Goal: Transaction & Acquisition: Purchase product/service

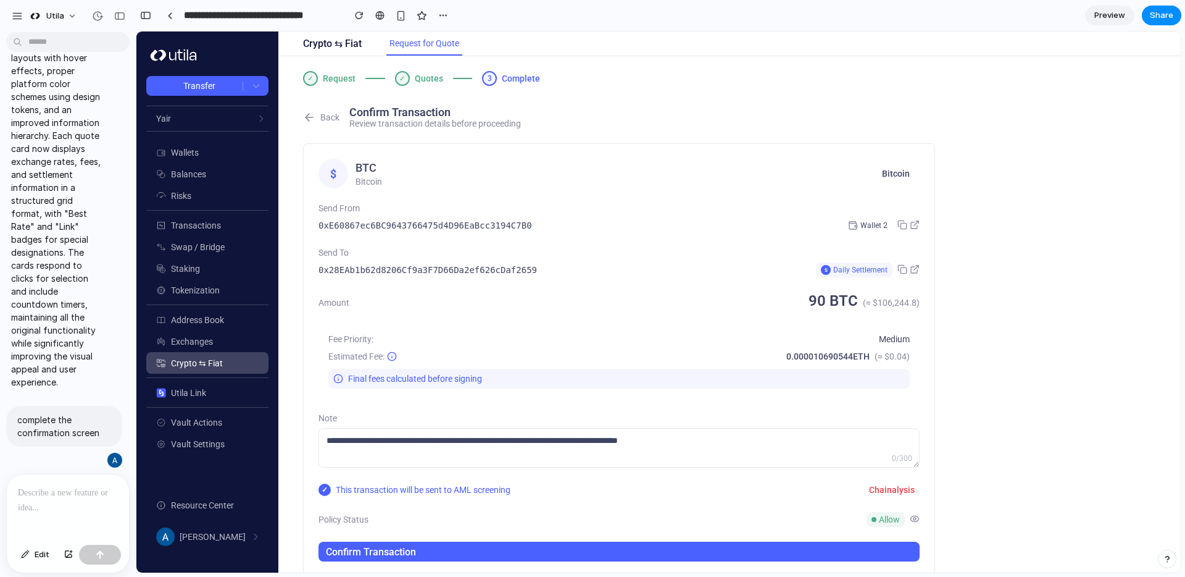
scroll to position [23, 0]
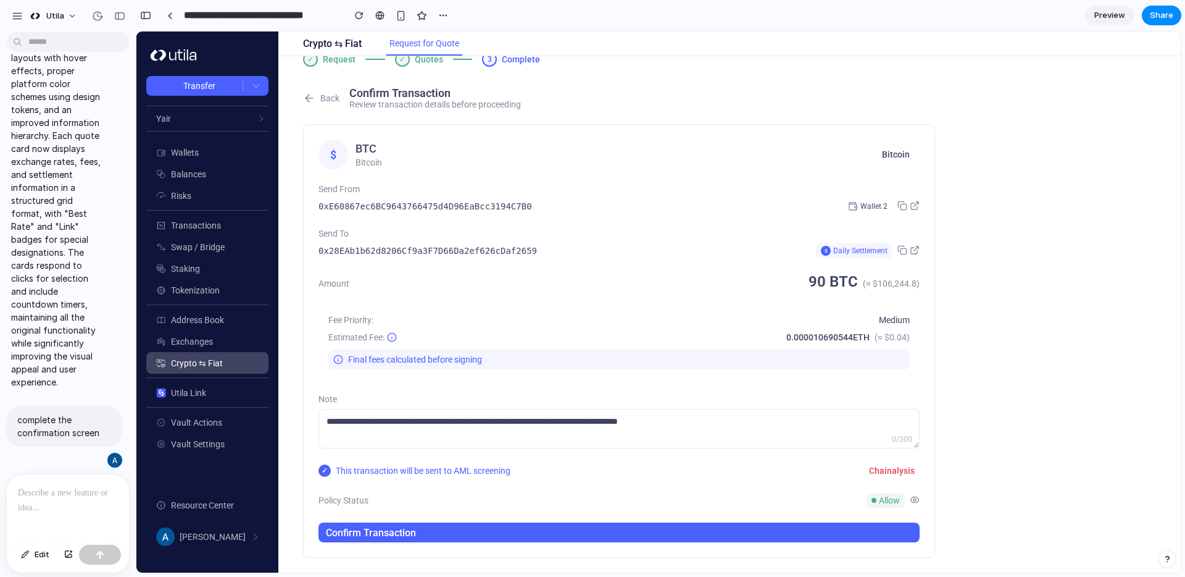
click at [835, 246] on span "Daily Settlement" at bounding box center [860, 250] width 54 height 9
drag, startPoint x: 917, startPoint y: 444, endPoint x: 917, endPoint y: 437, distance: 7.4
click at [917, 437] on textarea at bounding box center [619, 429] width 601 height 40
click at [913, 494] on icon at bounding box center [915, 499] width 10 height 10
click at [867, 501] on div "Allow" at bounding box center [886, 500] width 38 height 15
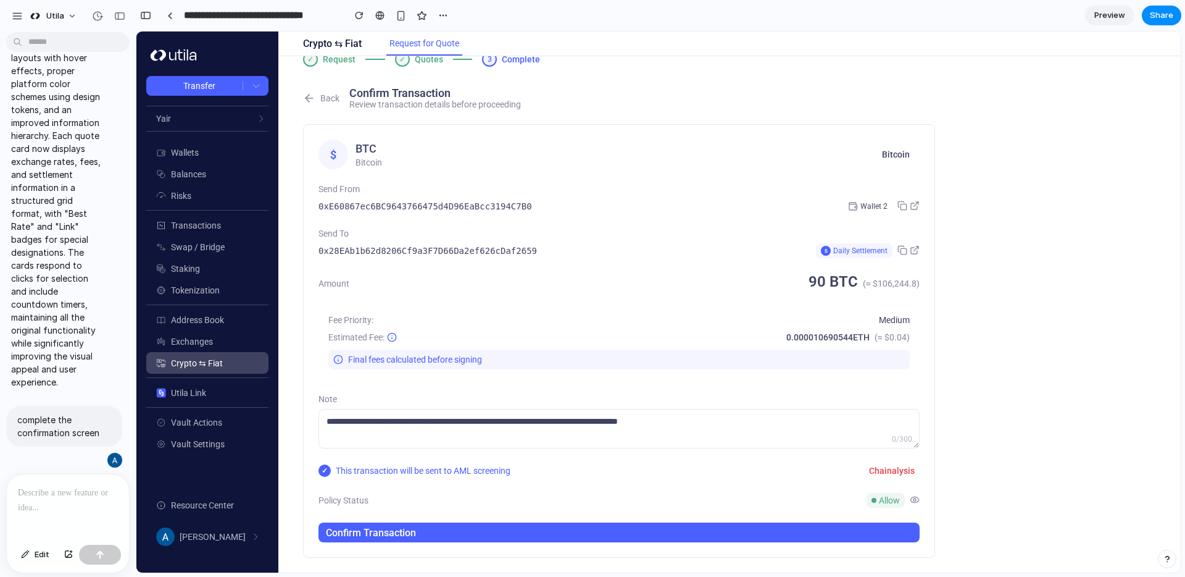
click at [317, 98] on button "Back" at bounding box center [321, 98] width 36 height 12
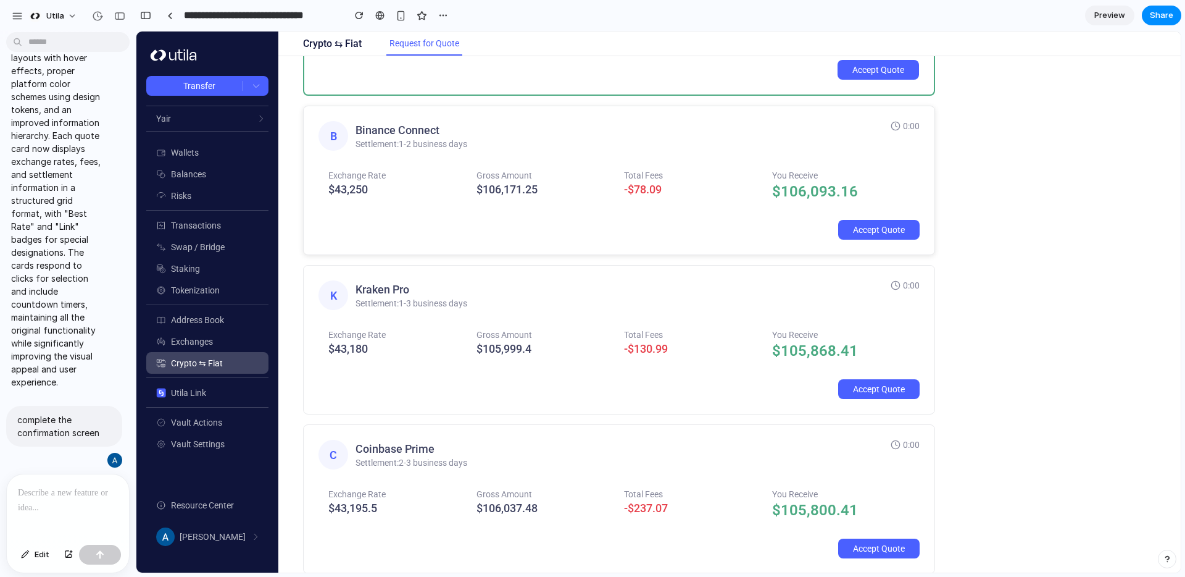
scroll to position [315, 0]
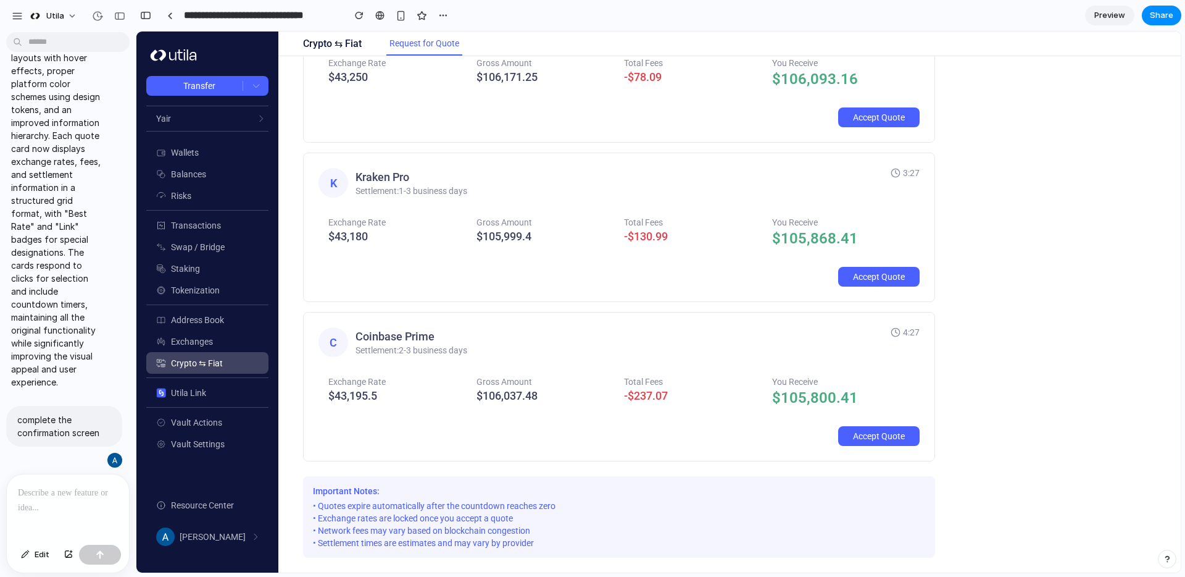
click at [393, 513] on li "• Exchange rates are locked once you accept a quote" at bounding box center [619, 518] width 612 height 10
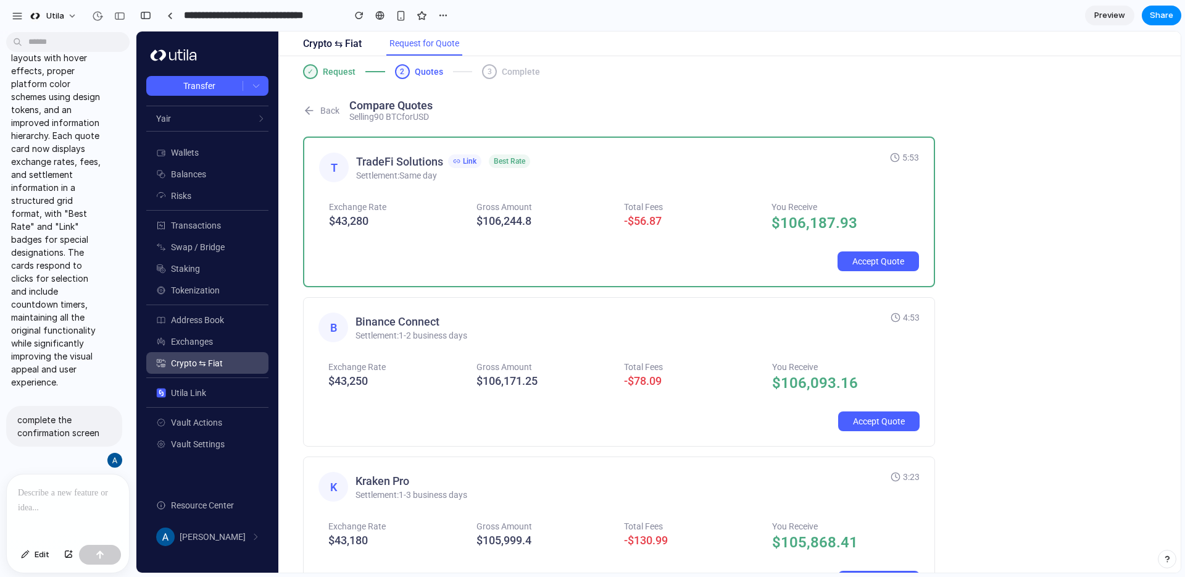
click at [326, 115] on button "Back" at bounding box center [321, 110] width 36 height 12
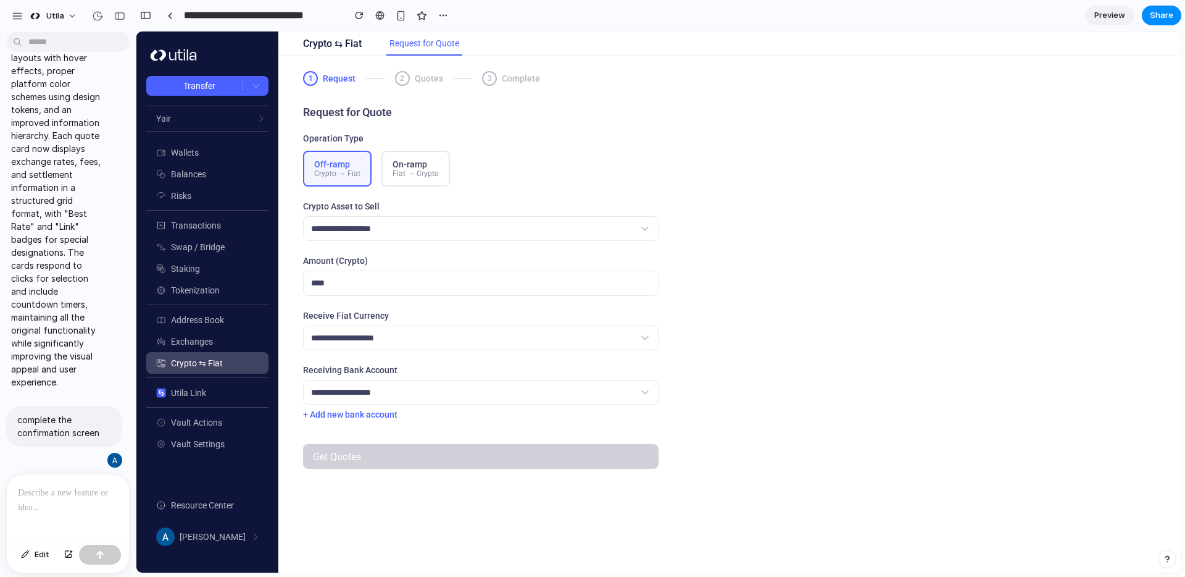
scroll to position [0, 0]
click at [411, 177] on div "Fiat → Crypto" at bounding box center [416, 173] width 46 height 9
click at [475, 341] on select "**********" at bounding box center [481, 337] width 356 height 25
select select "***"
click at [452, 395] on select "**********" at bounding box center [481, 392] width 356 height 25
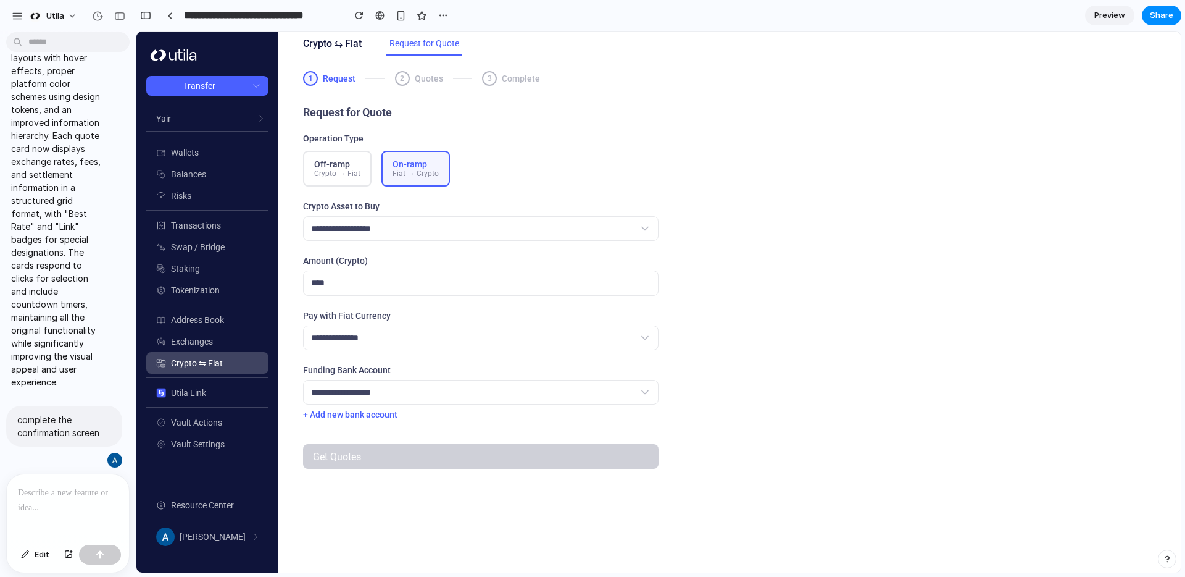
select select "*"
click at [428, 294] on input "number" at bounding box center [481, 282] width 356 height 25
click at [442, 233] on select "**********" at bounding box center [481, 228] width 356 height 25
select select "****"
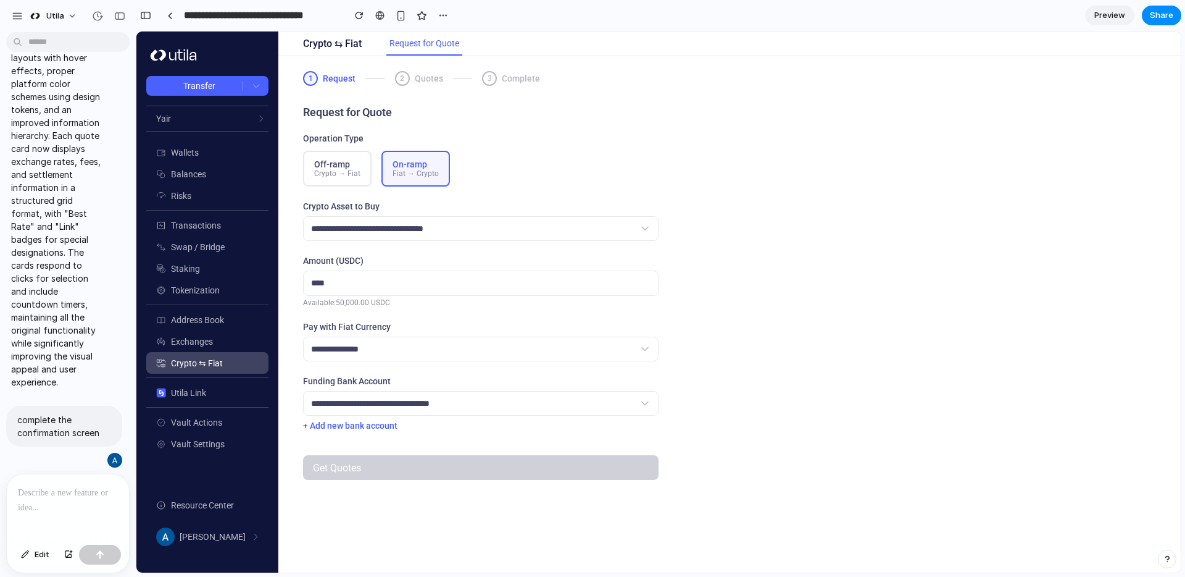
click at [425, 306] on div "Available: 50,000.00 USDC" at bounding box center [481, 302] width 356 height 9
click at [424, 296] on input "number" at bounding box center [481, 282] width 356 height 25
click at [424, 290] on input "number" at bounding box center [481, 282] width 356 height 25
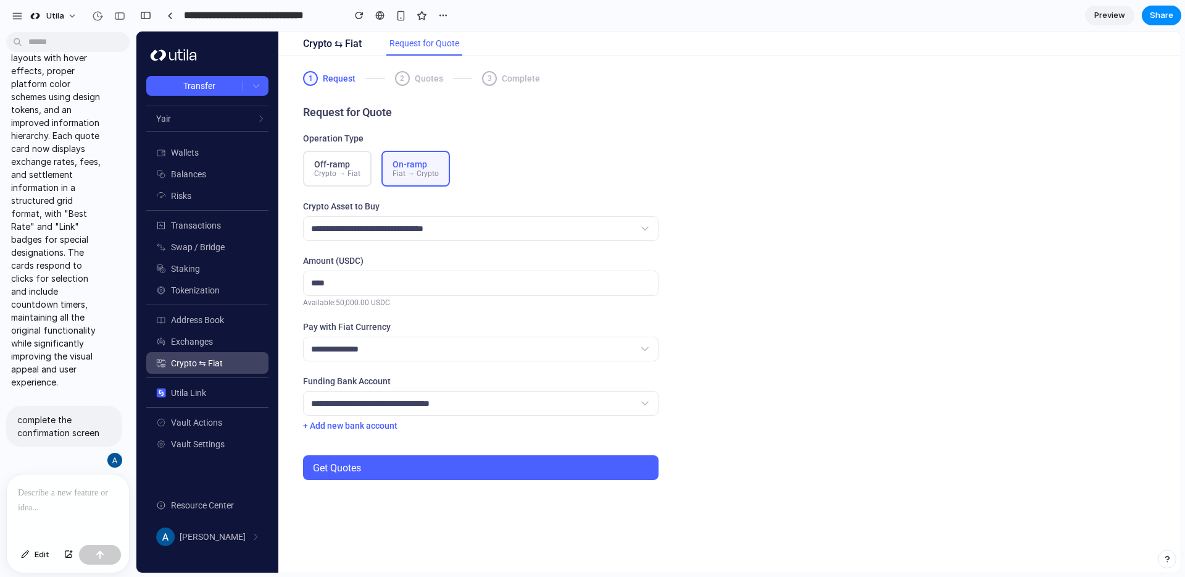
type input "**"
click at [476, 415] on select "**********" at bounding box center [481, 403] width 356 height 25
select select "*"
click at [477, 477] on button "Get Quotes" at bounding box center [481, 467] width 356 height 25
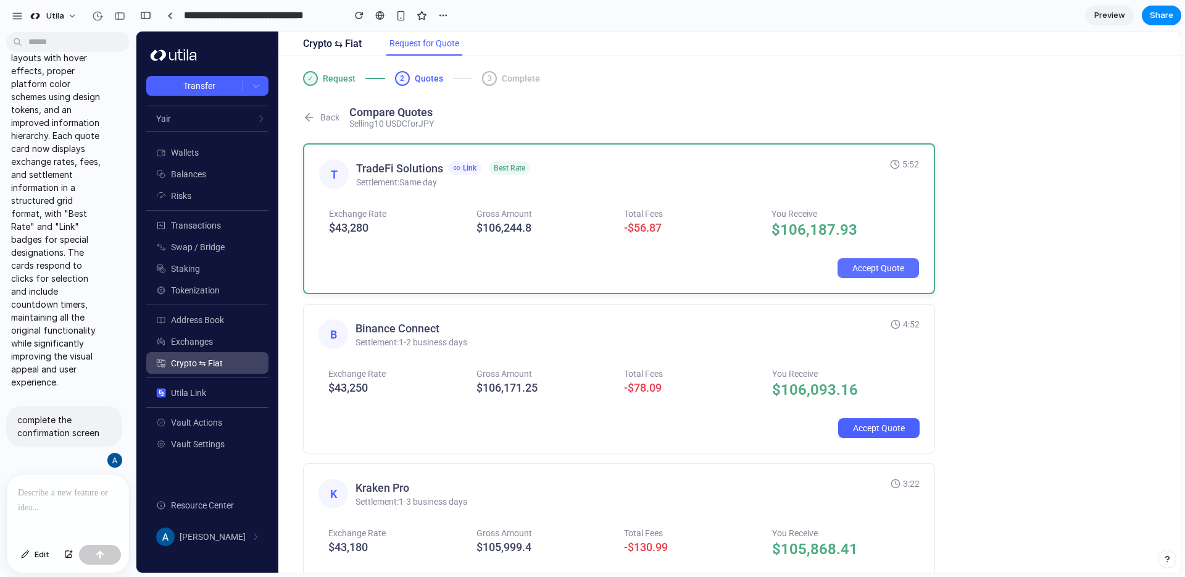
click at [848, 264] on button "Accept Quote" at bounding box center [878, 268] width 81 height 20
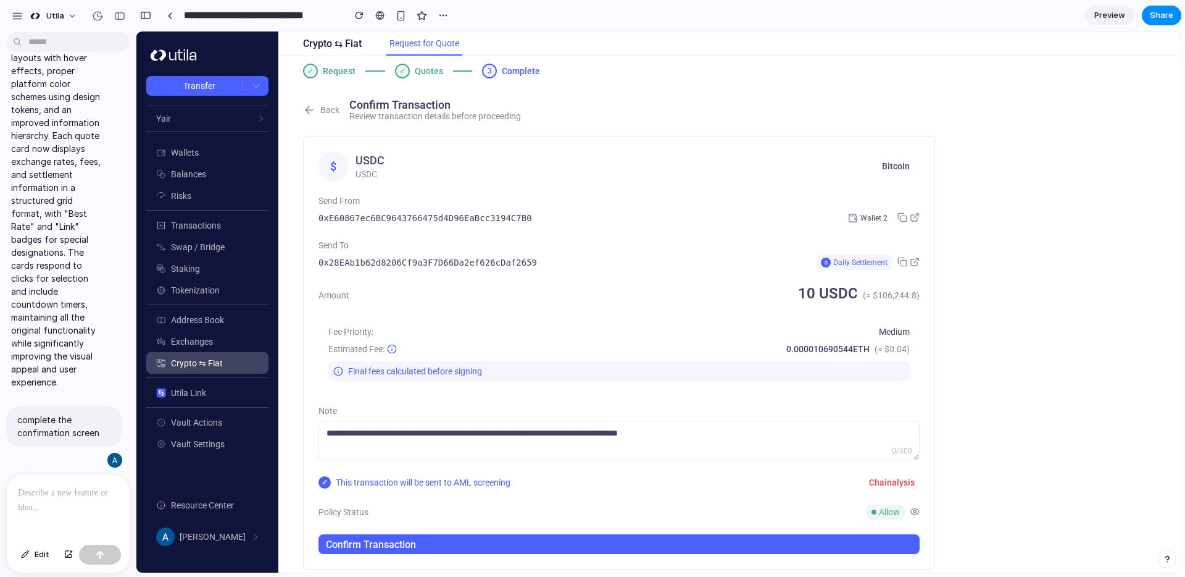
scroll to position [23, 0]
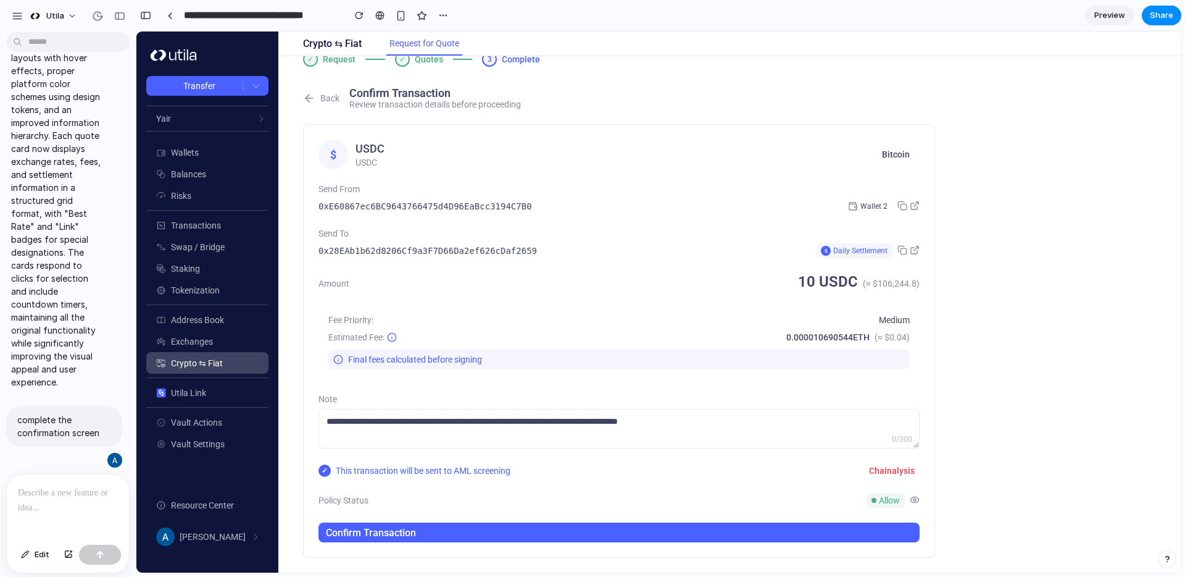
click at [324, 98] on button "Back" at bounding box center [321, 98] width 36 height 12
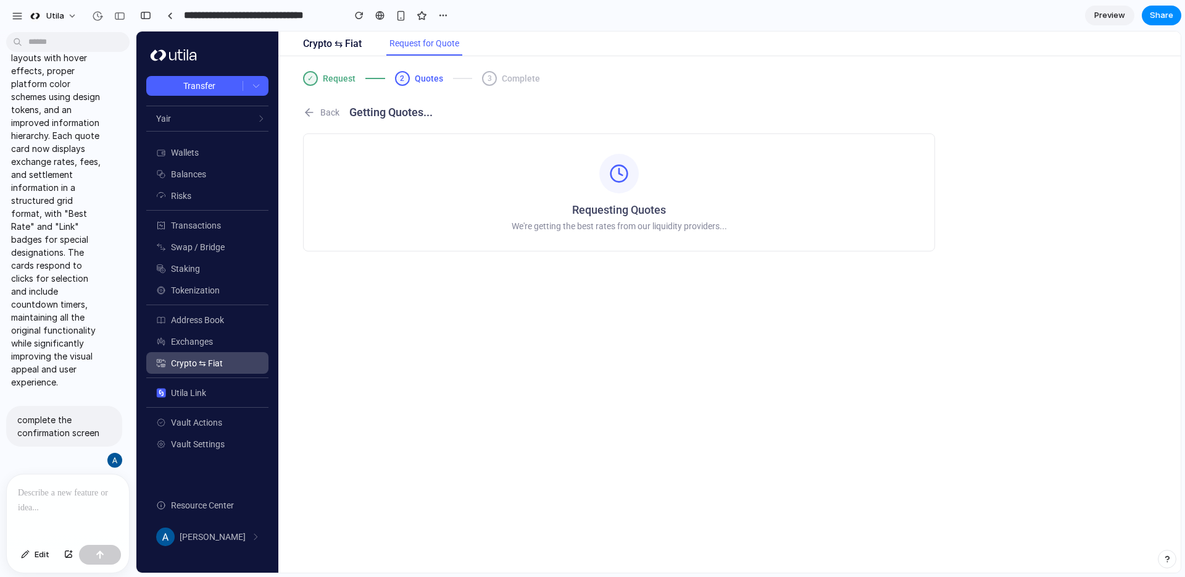
click at [321, 117] on button "Back" at bounding box center [321, 112] width 36 height 12
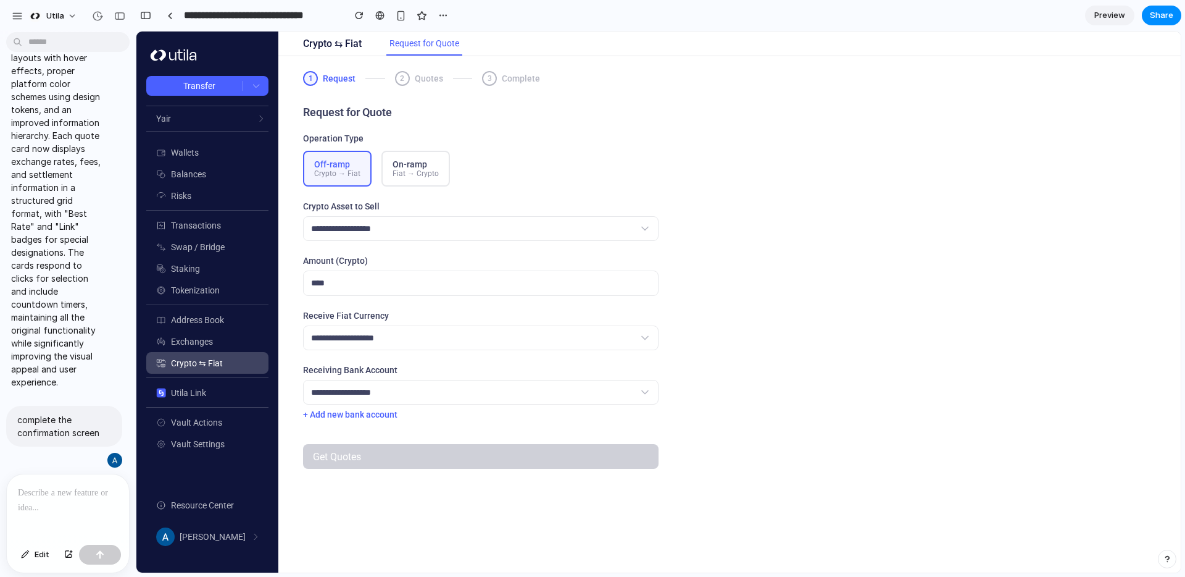
click at [440, 170] on button "On-ramp Fiat → Crypto" at bounding box center [415, 169] width 69 height 36
click at [362, 167] on button "Off-ramp Crypto → Fiat" at bounding box center [337, 169] width 69 height 36
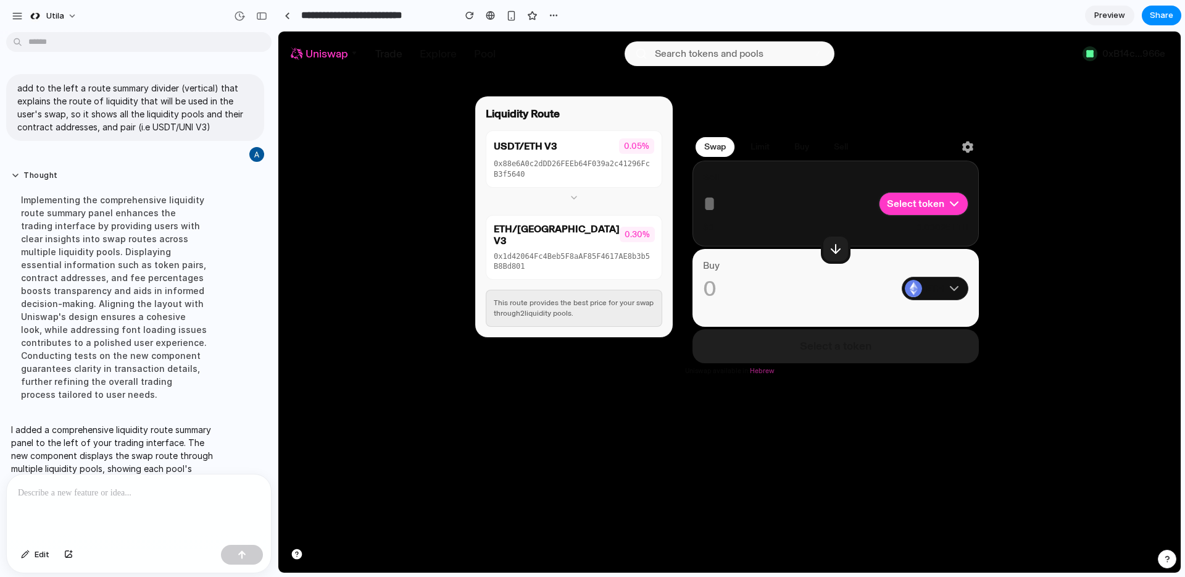
scroll to position [79, 0]
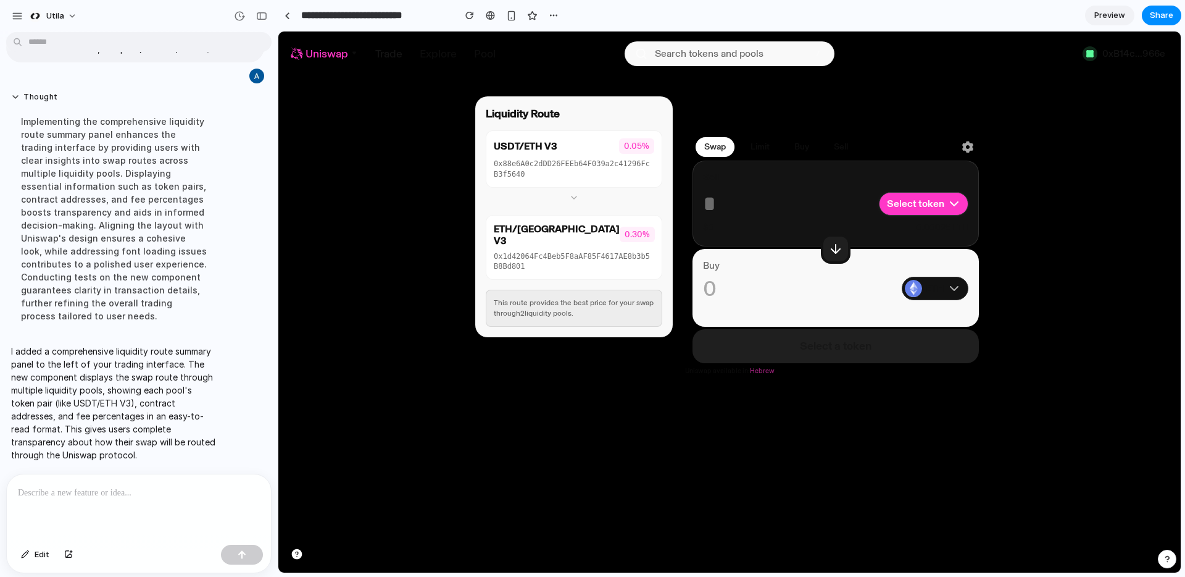
click at [575, 197] on icon at bounding box center [574, 198] width 10 height 10
click at [580, 156] on div "USDT/ETH V3 0.05% 0x88e6A0c2dDD26FEEb64F039a2c41296FcB3f5640" at bounding box center [574, 158] width 177 height 57
click at [570, 251] on div "0x1d42064Fc4Beb5F8aAF85F4617AE8b3b5B8Bd801" at bounding box center [574, 261] width 160 height 21
click at [494, 109] on span "Liquidity Route" at bounding box center [523, 114] width 74 height 14
click at [577, 198] on icon at bounding box center [574, 198] width 10 height 10
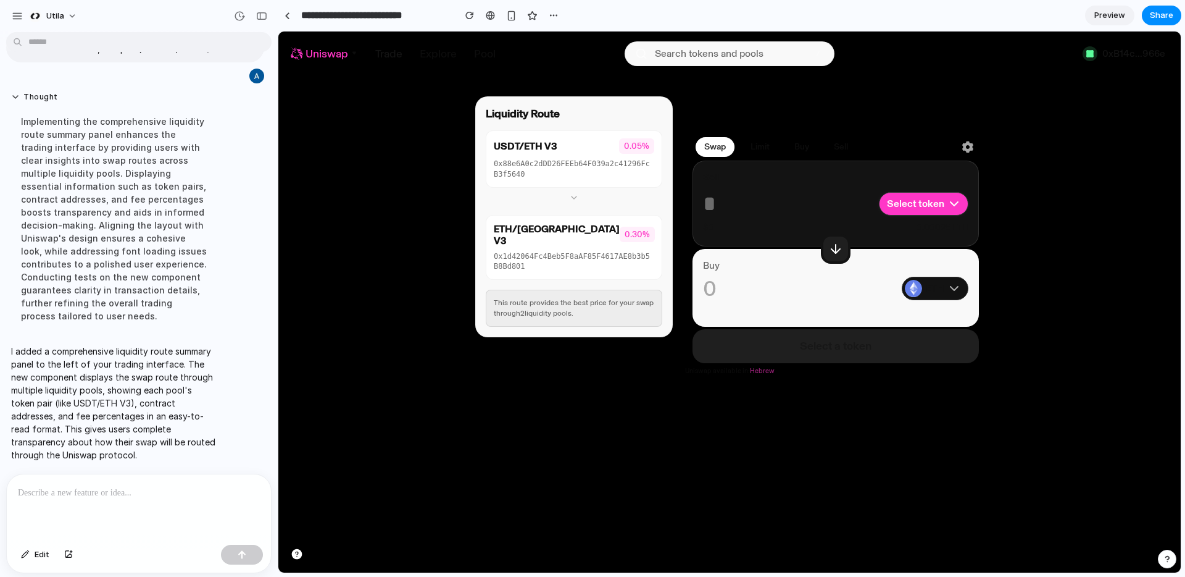
click at [582, 162] on div "0x88e6A0c2dDD26FEEb64F039a2c41296FcB3f5640" at bounding box center [574, 169] width 160 height 21
click at [539, 251] on div "0x1d42064Fc4Beb5F8aAF85F4617AE8b3b5B8Bd801" at bounding box center [574, 261] width 160 height 21
click at [515, 298] on div "This route provides the best price for your swap through 2 liquidity pool s ." at bounding box center [574, 308] width 160 height 21
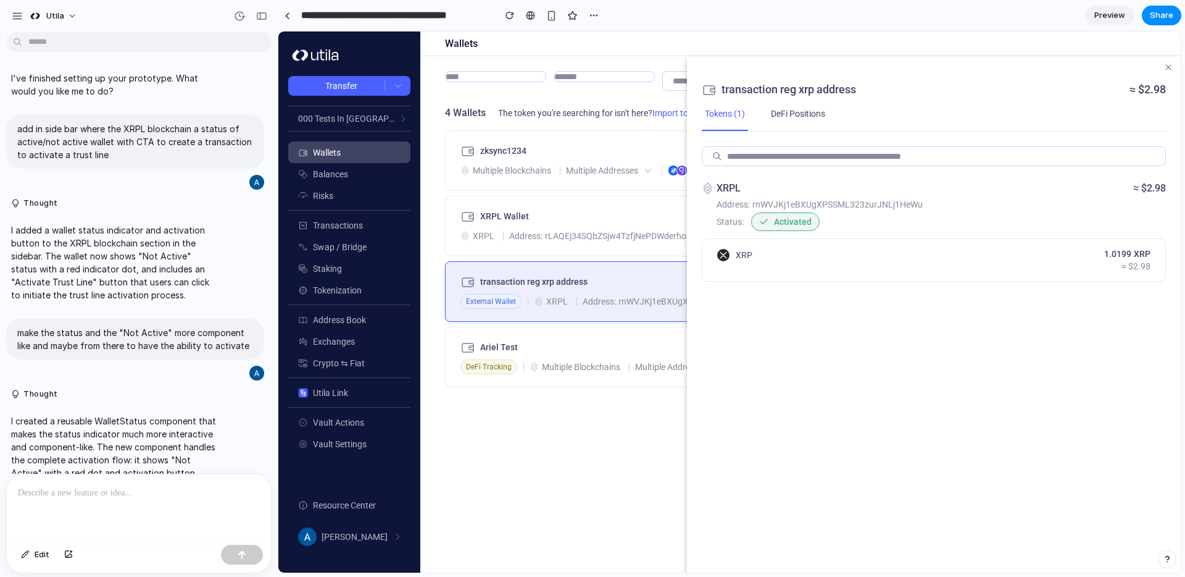
scroll to position [590, 0]
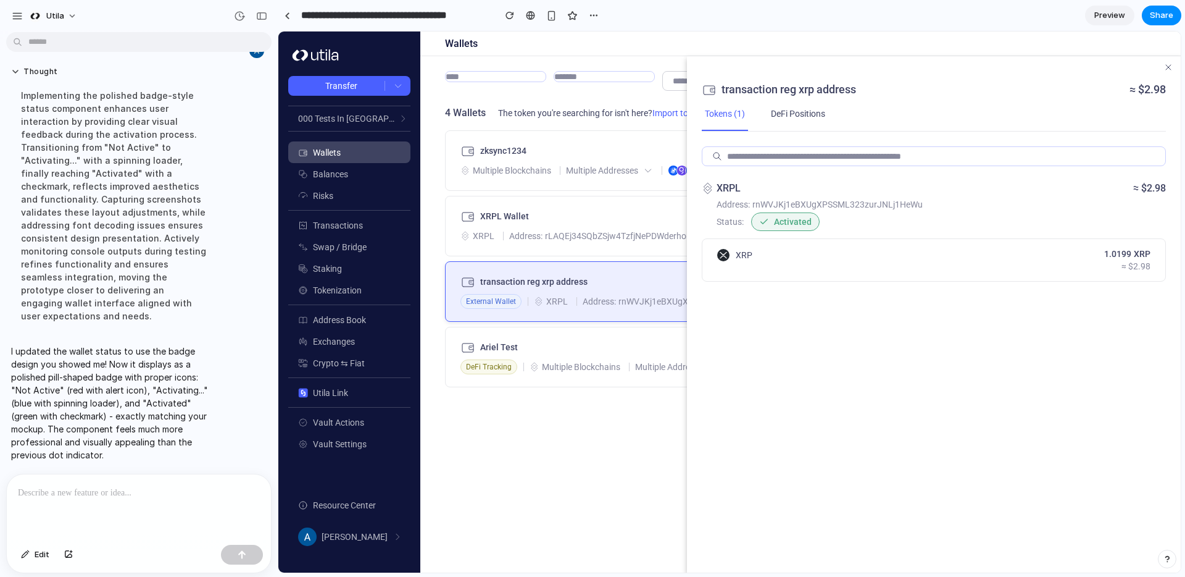
click at [774, 220] on span "Activated" at bounding box center [793, 222] width 38 height 10
click at [1023, 196] on div "Address: rnWVJKj1eBXUgXPSSML323zurJNLj1HeWu" at bounding box center [941, 204] width 449 height 17
drag, startPoint x: 264, startPoint y: 18, endPoint x: 206, endPoint y: 6, distance: 59.2
click at [264, 18] on div "button" at bounding box center [261, 16] width 11 height 9
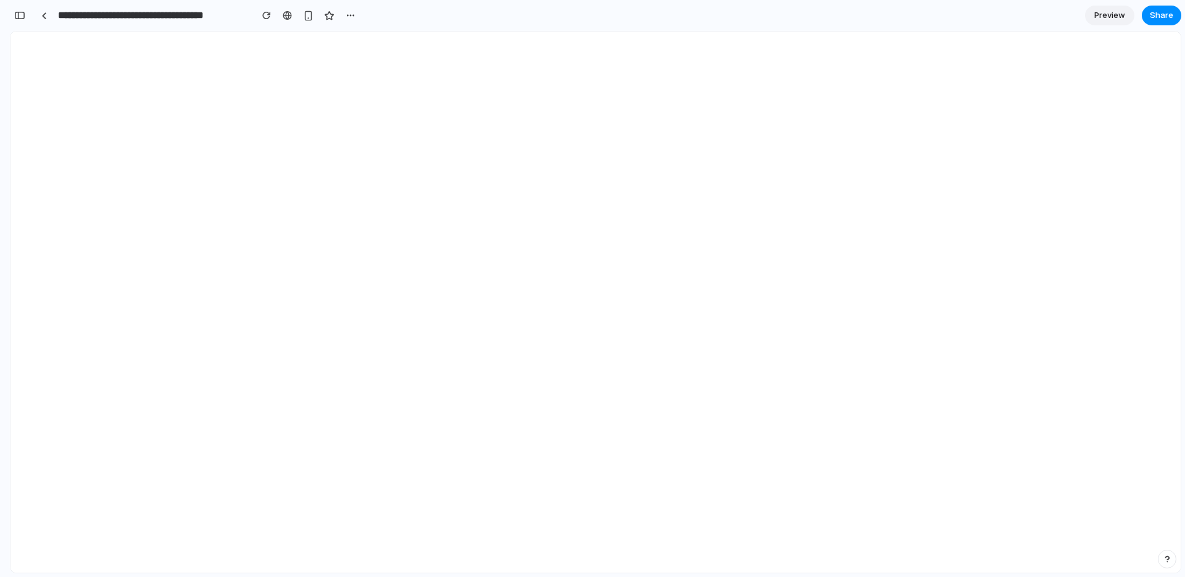
scroll to position [984, 0]
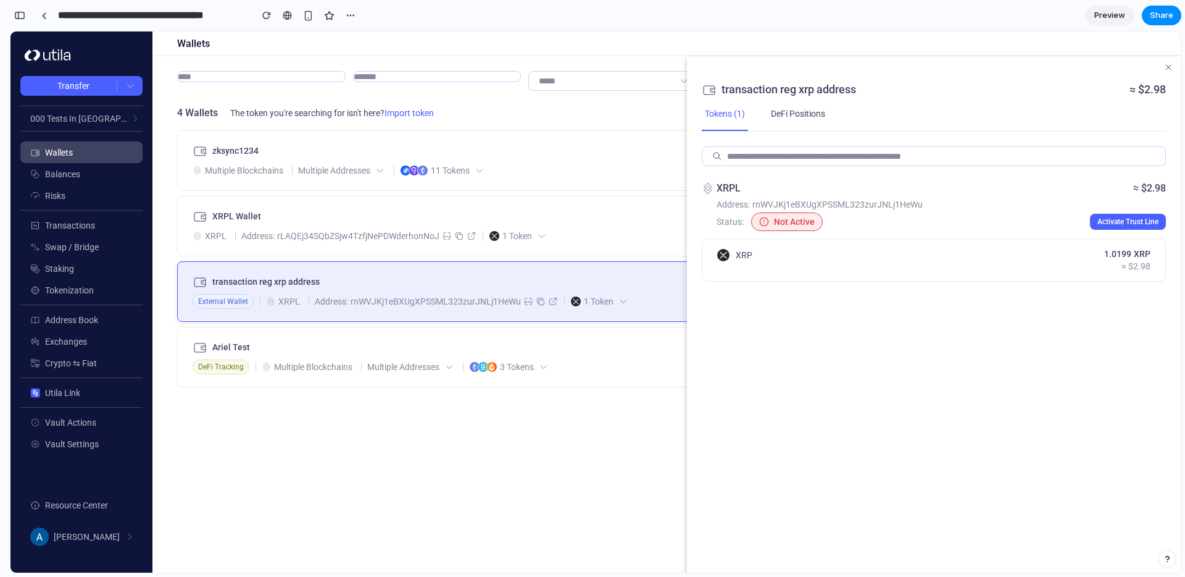
drag, startPoint x: 1114, startPoint y: 224, endPoint x: 1120, endPoint y: 282, distance: 58.4
click at [1120, 282] on section "XRPL ≈ $2.98 Address: rnWVJKj1eBXUgXPSSML323zurJNLj1HeWu Status: Not Active Act…" at bounding box center [934, 238] width 464 height 115
click at [1117, 220] on span "Activate Trust Line" at bounding box center [1128, 221] width 61 height 9
click at [435, 80] on input "search" at bounding box center [432, 76] width 157 height 9
click at [337, 80] on div at bounding box center [340, 77] width 10 height 10
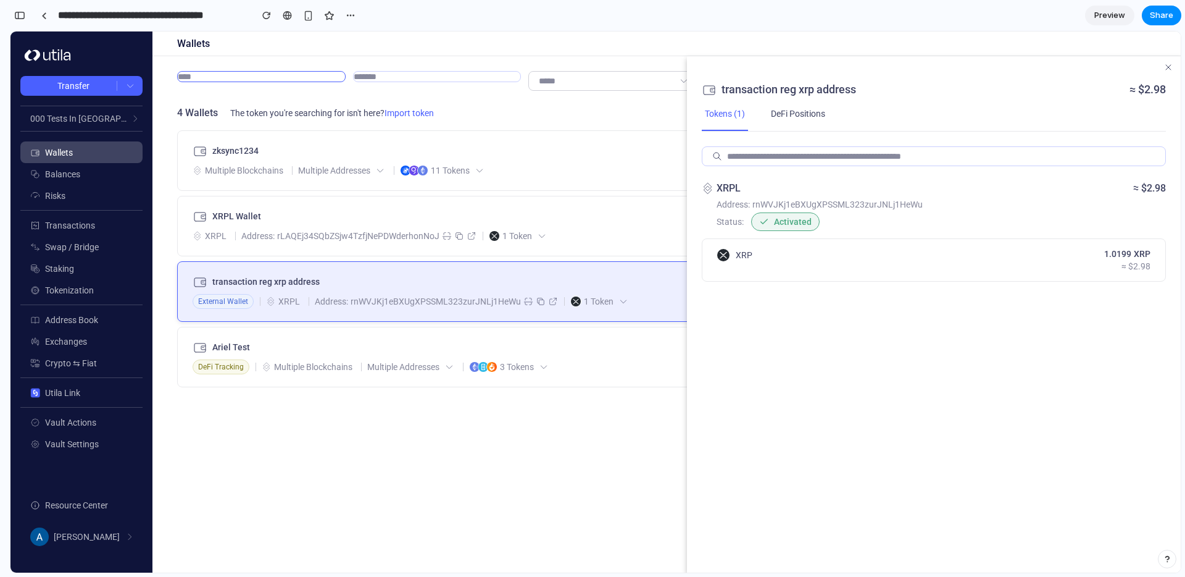
click at [330, 77] on input "search" at bounding box center [256, 76] width 157 height 9
click at [343, 62] on section "XRPL Sort By: USD Value Add New Wallet 4 Wallets The token you're searching for…" at bounding box center [666, 93] width 1028 height 74
